Goal: Ask a question

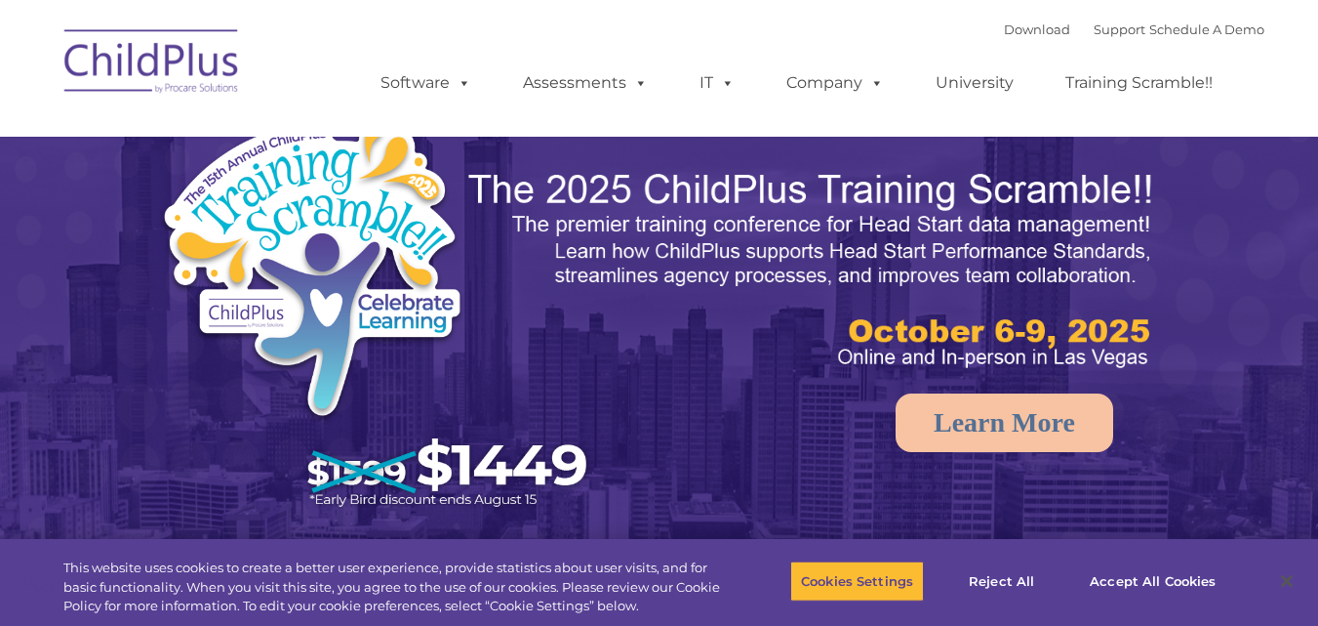
select select "MEDIUM"
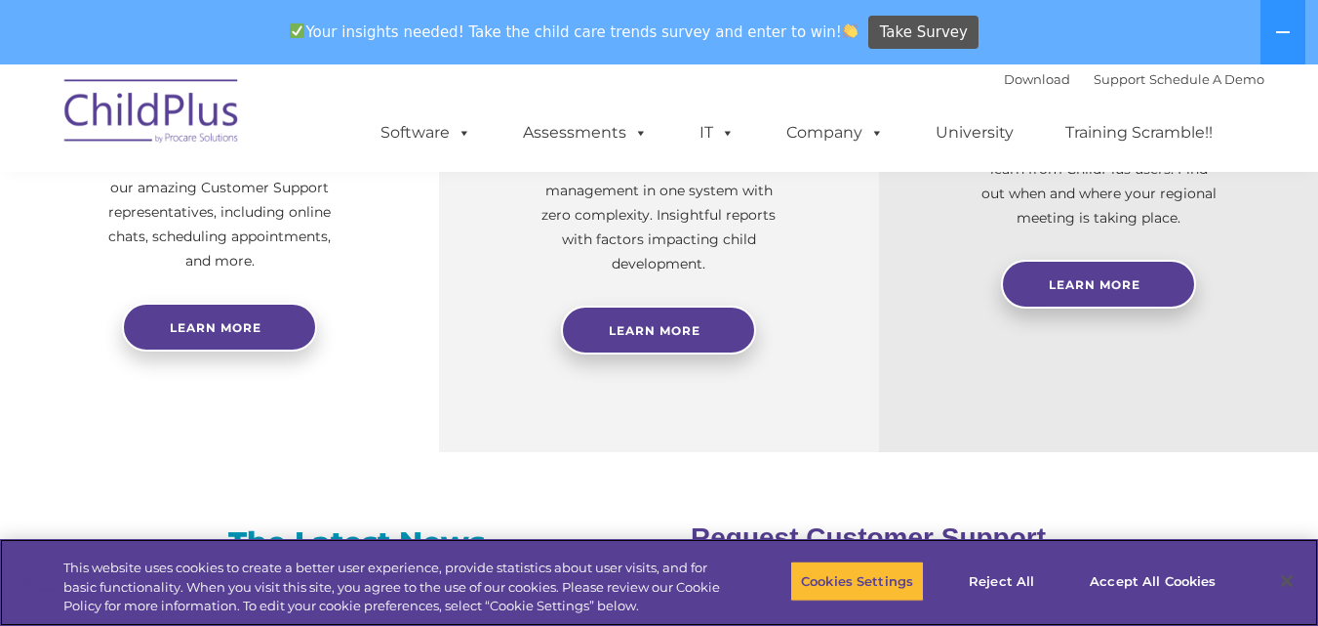
scroll to position [928, 0]
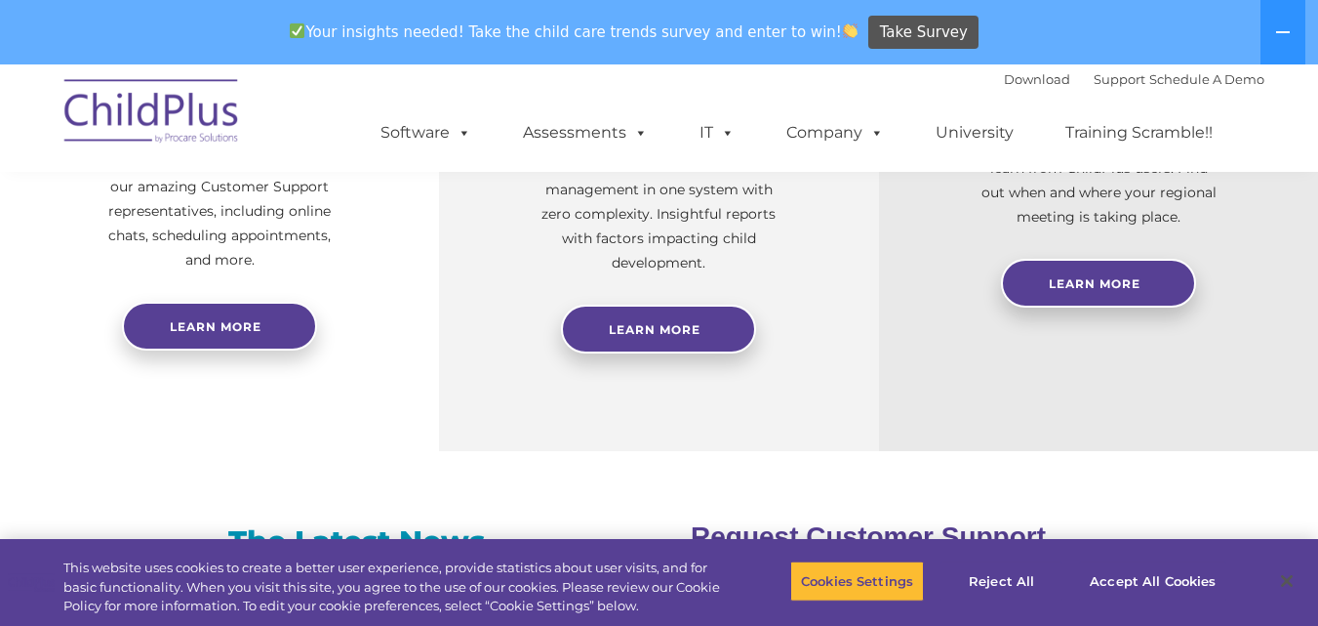
click at [37, 296] on div "Reliable Customer Support Need help with ChildPlus? We offer many convenient wa…" at bounding box center [219, 174] width 439 height 553
click at [24, 322] on div "Reliable Customer Support Need help with ChildPlus? We offer many convenient wa…" at bounding box center [219, 174] width 439 height 553
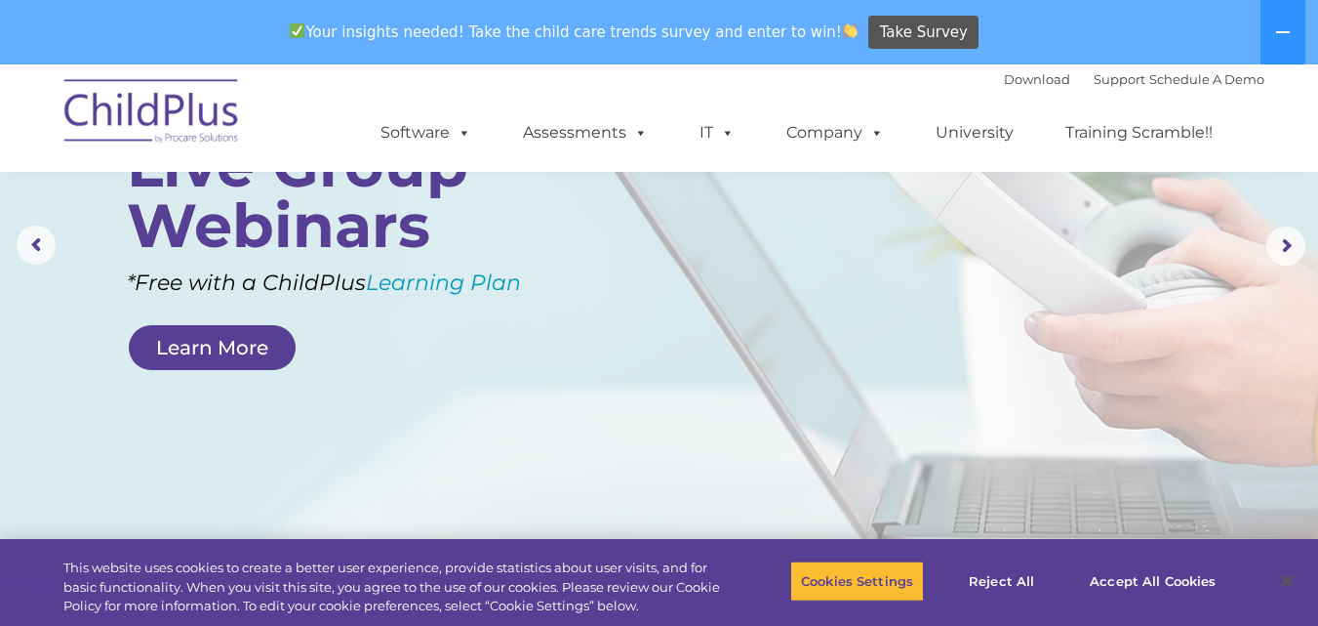
scroll to position [175, 0]
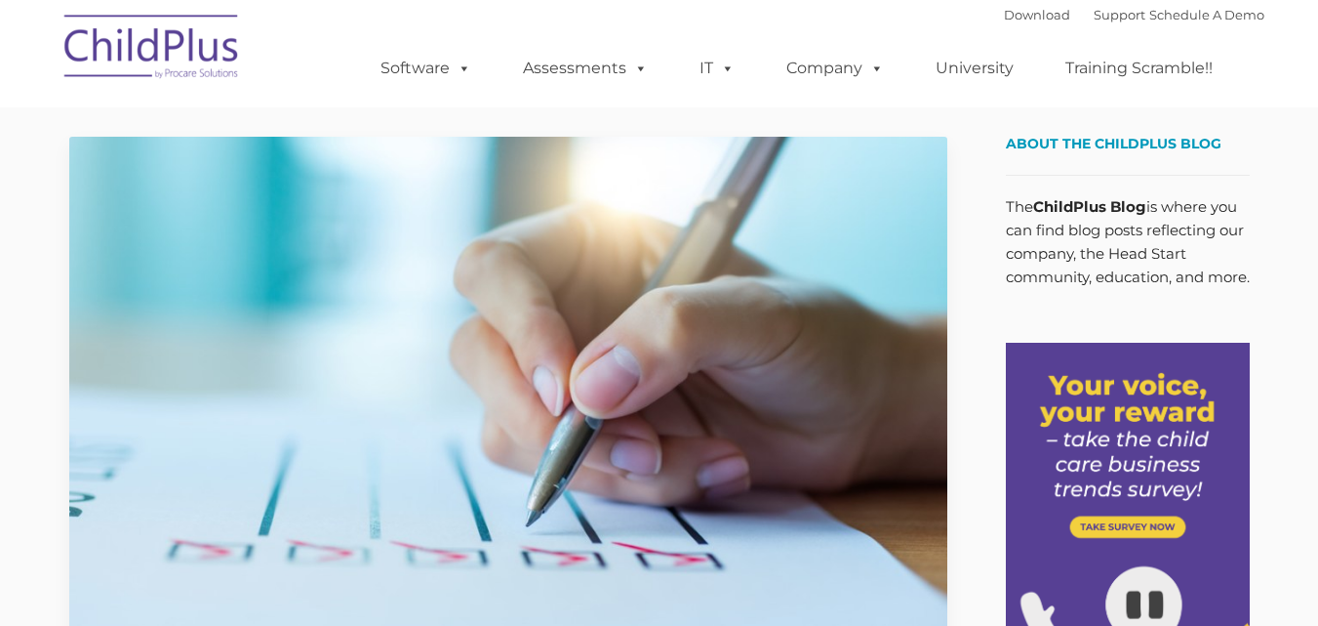
type input ""
